Goal: Find specific page/section: Find specific page/section

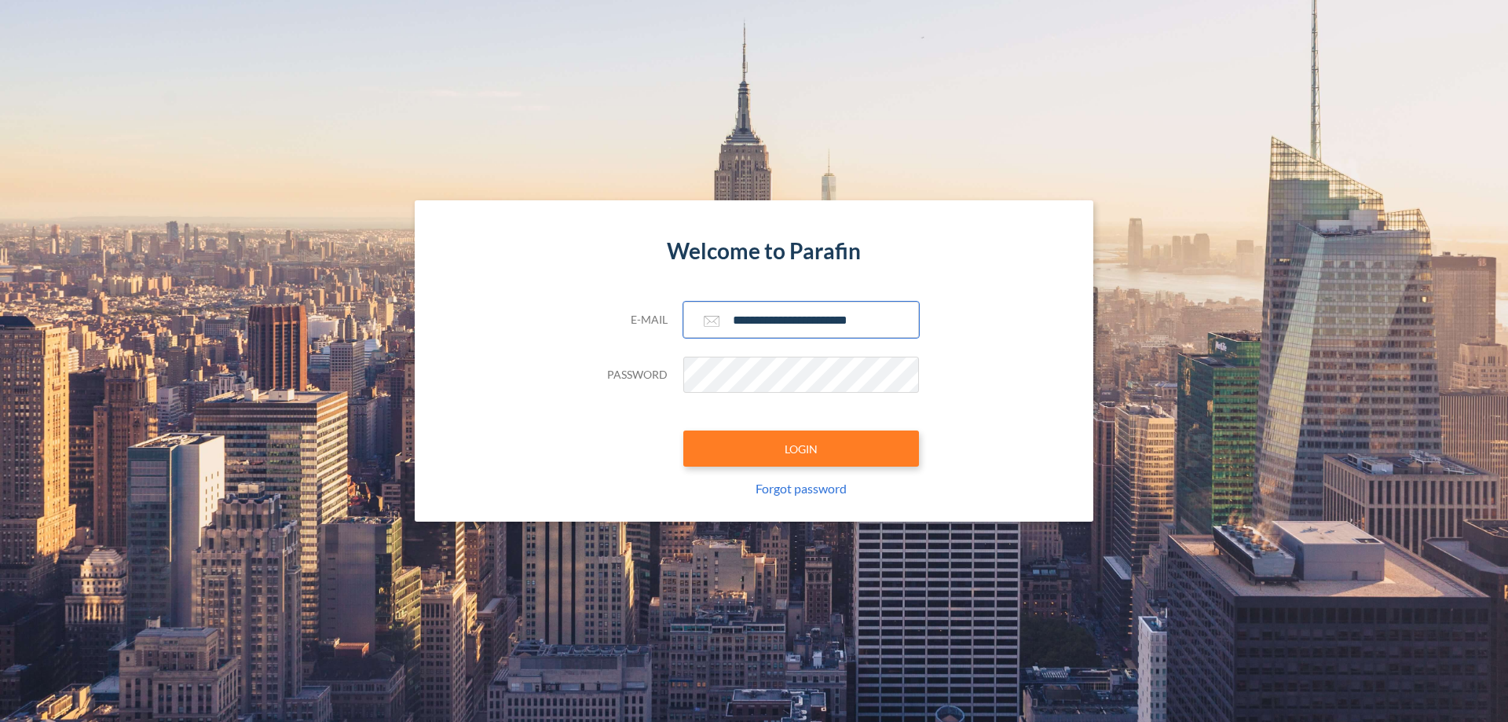
type input "**********"
click at [801, 449] on button "LOGIN" at bounding box center [802, 449] width 236 height 36
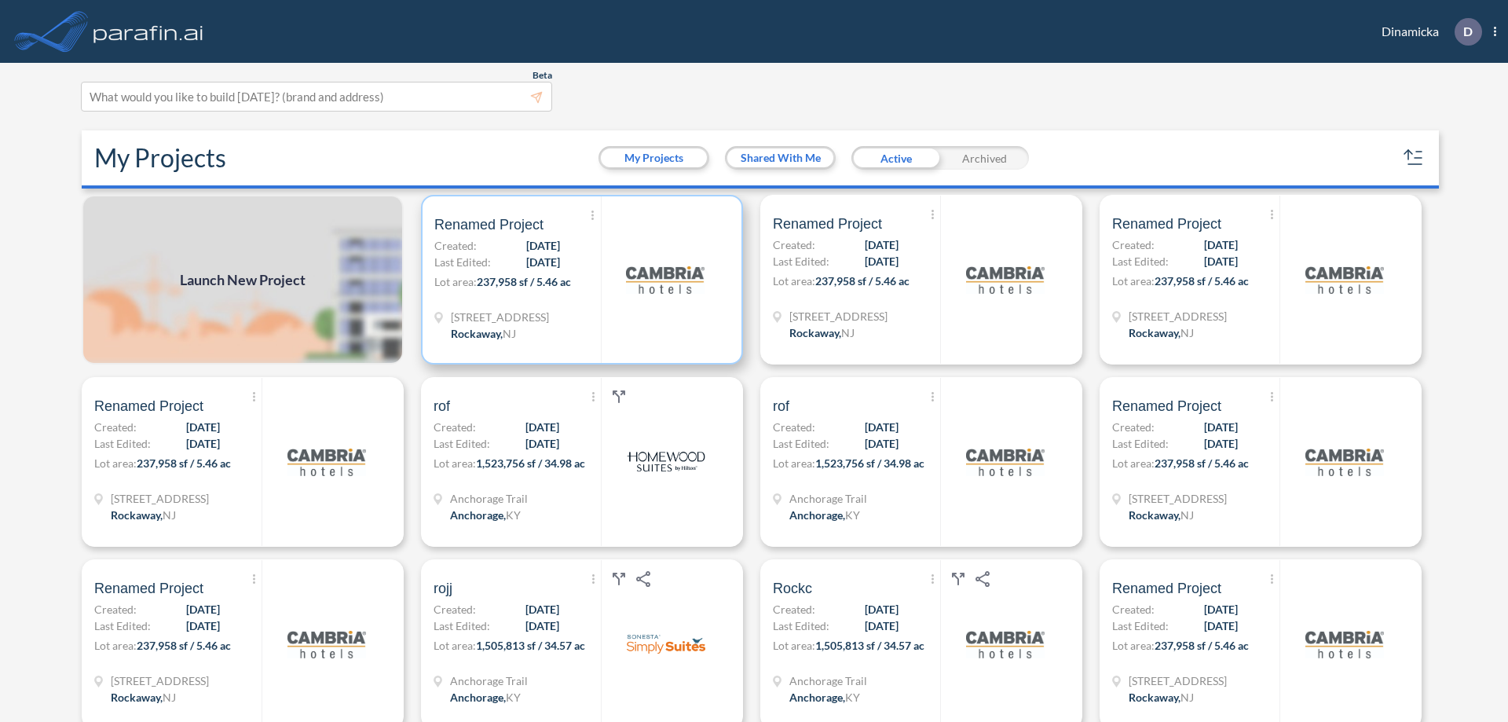
scroll to position [4, 0]
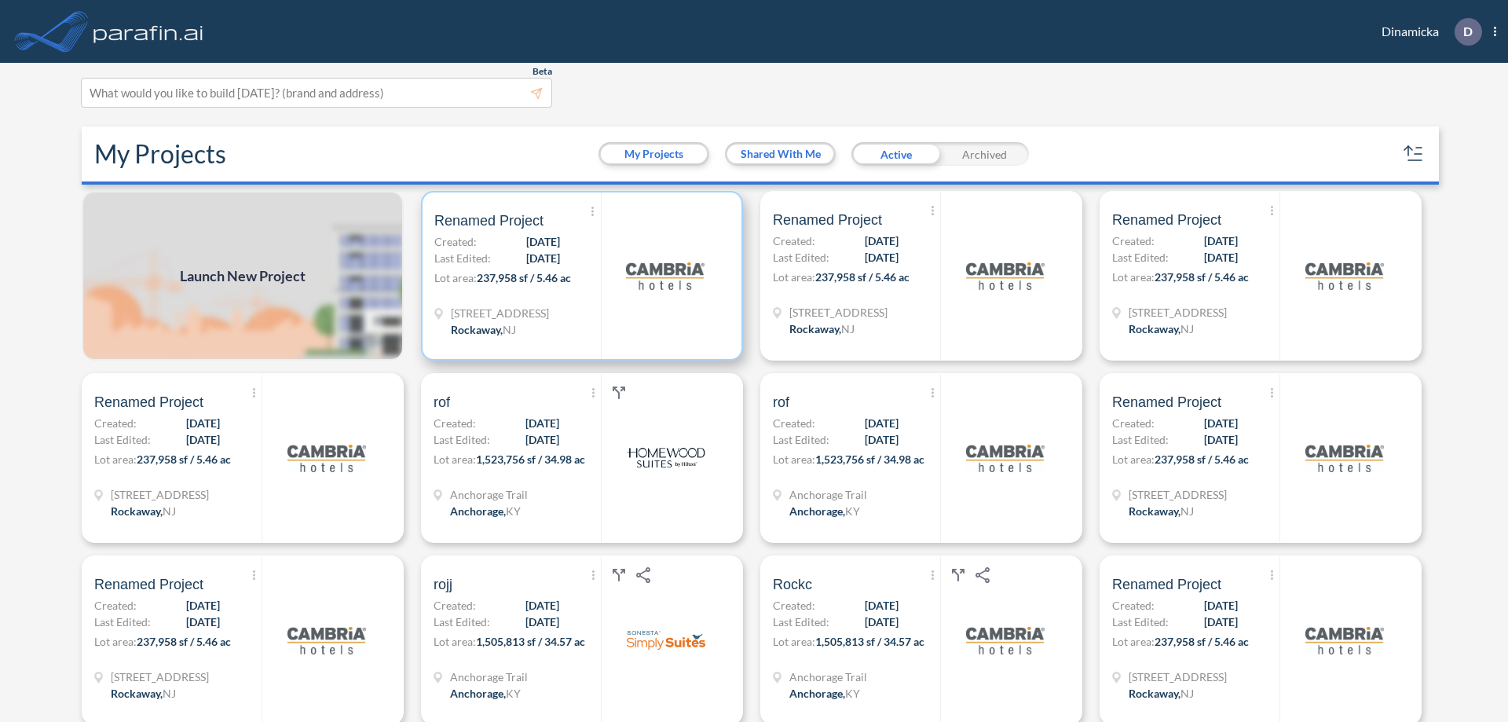
click at [579, 276] on p "Lot area: 237,958 sf / 5.46 ac" at bounding box center [517, 280] width 167 height 23
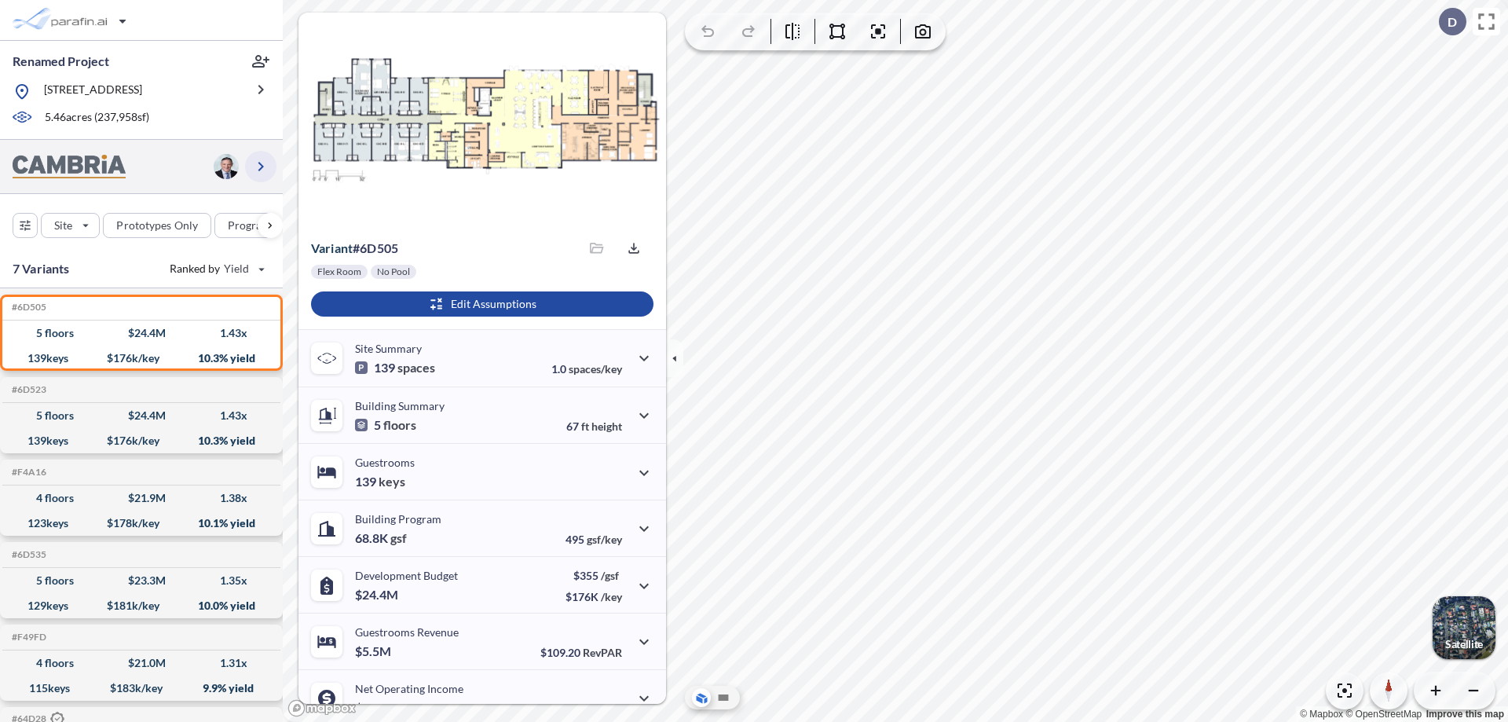
click at [261, 166] on icon "button" at bounding box center [260, 166] width 19 height 19
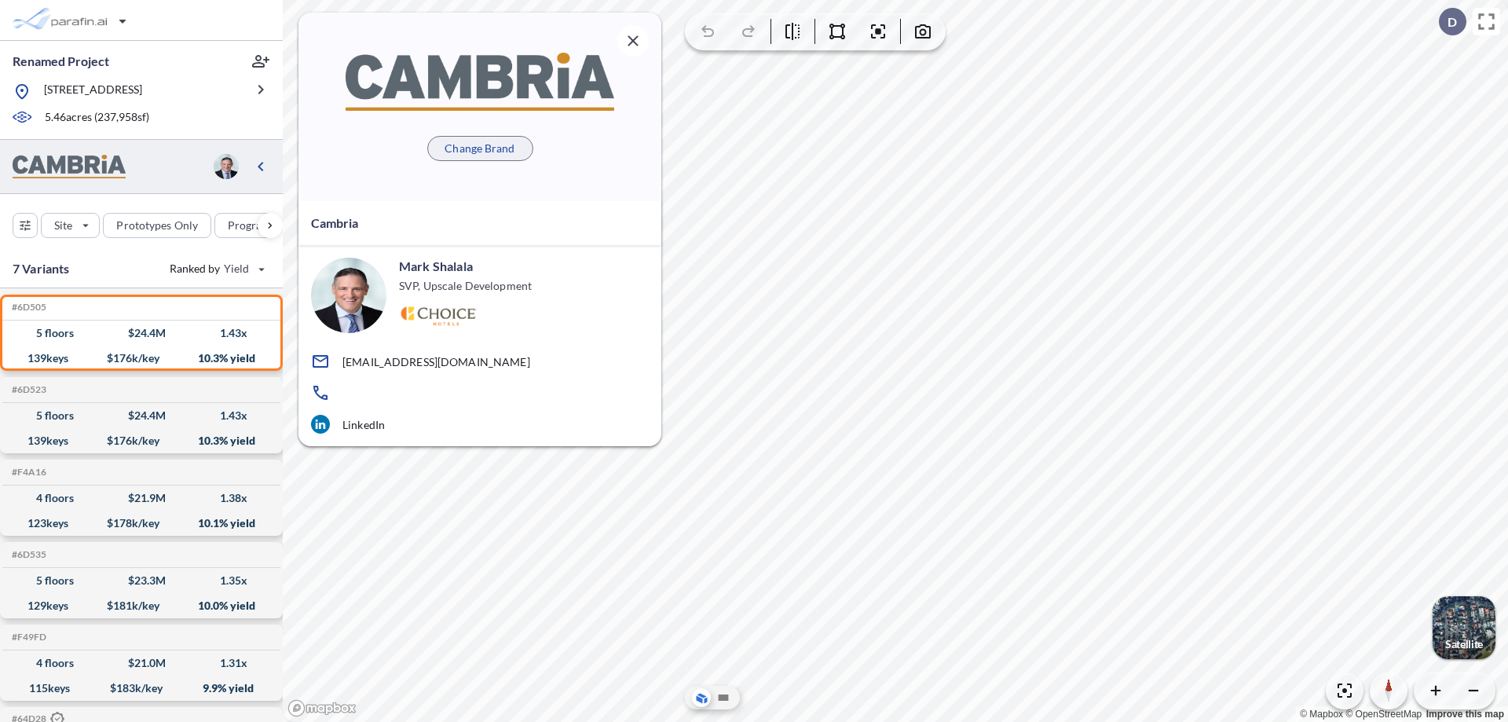
click at [480, 148] on p "Change Brand" at bounding box center [480, 149] width 70 height 16
